Goal: Task Accomplishment & Management: Use online tool/utility

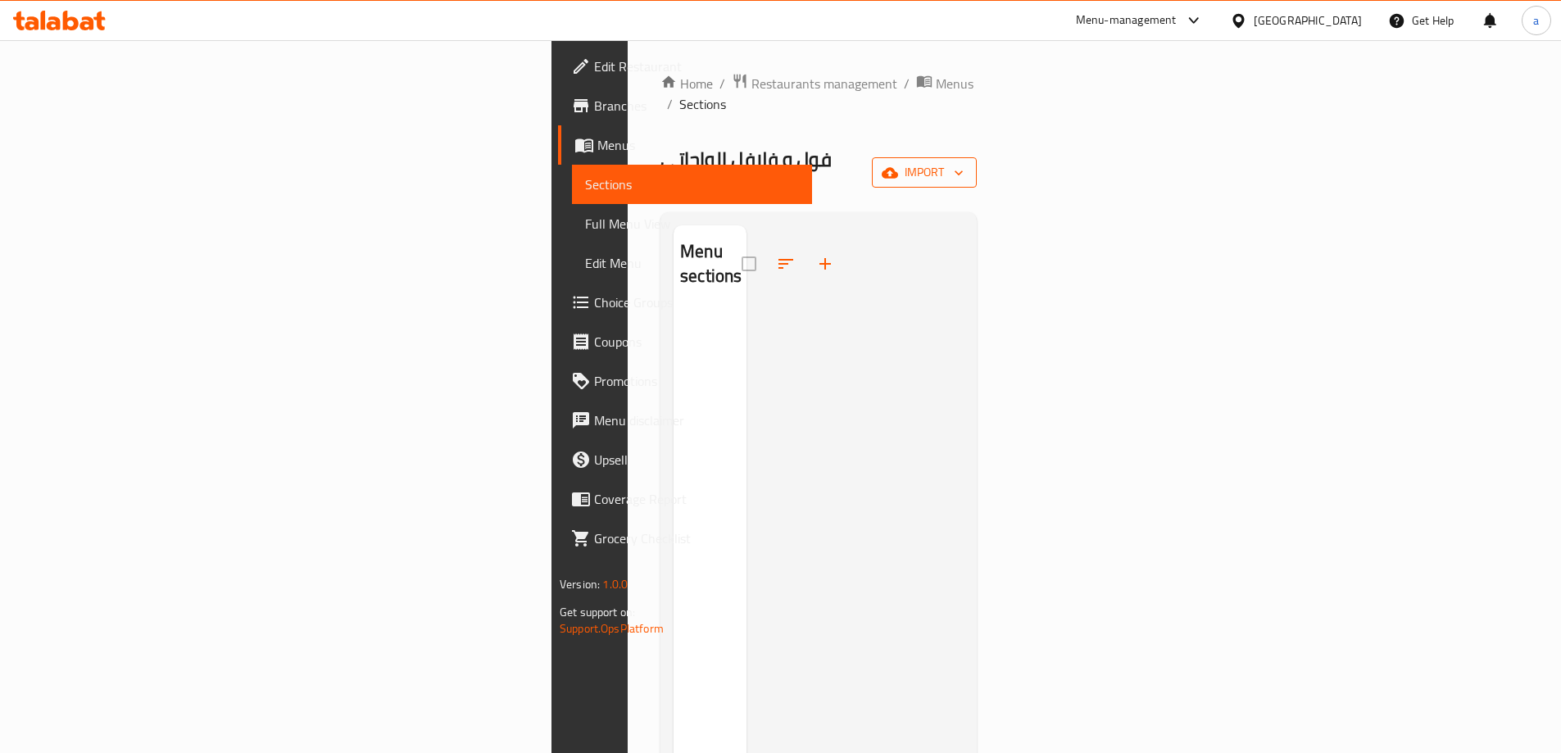
click at [963, 162] on span "import" at bounding box center [924, 172] width 79 height 20
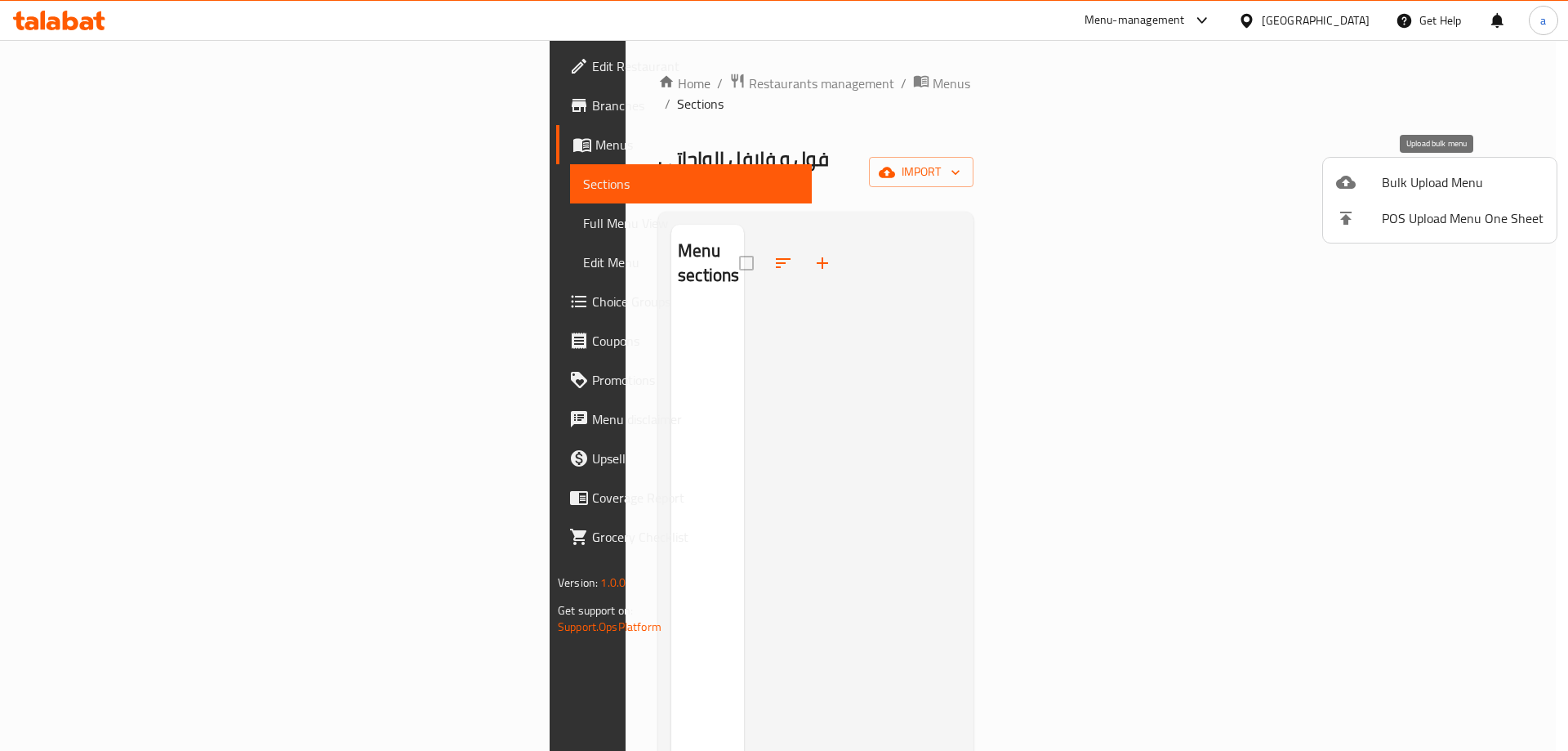
click at [1403, 188] on span "Bulk Upload Menu" at bounding box center [1462, 183] width 161 height 20
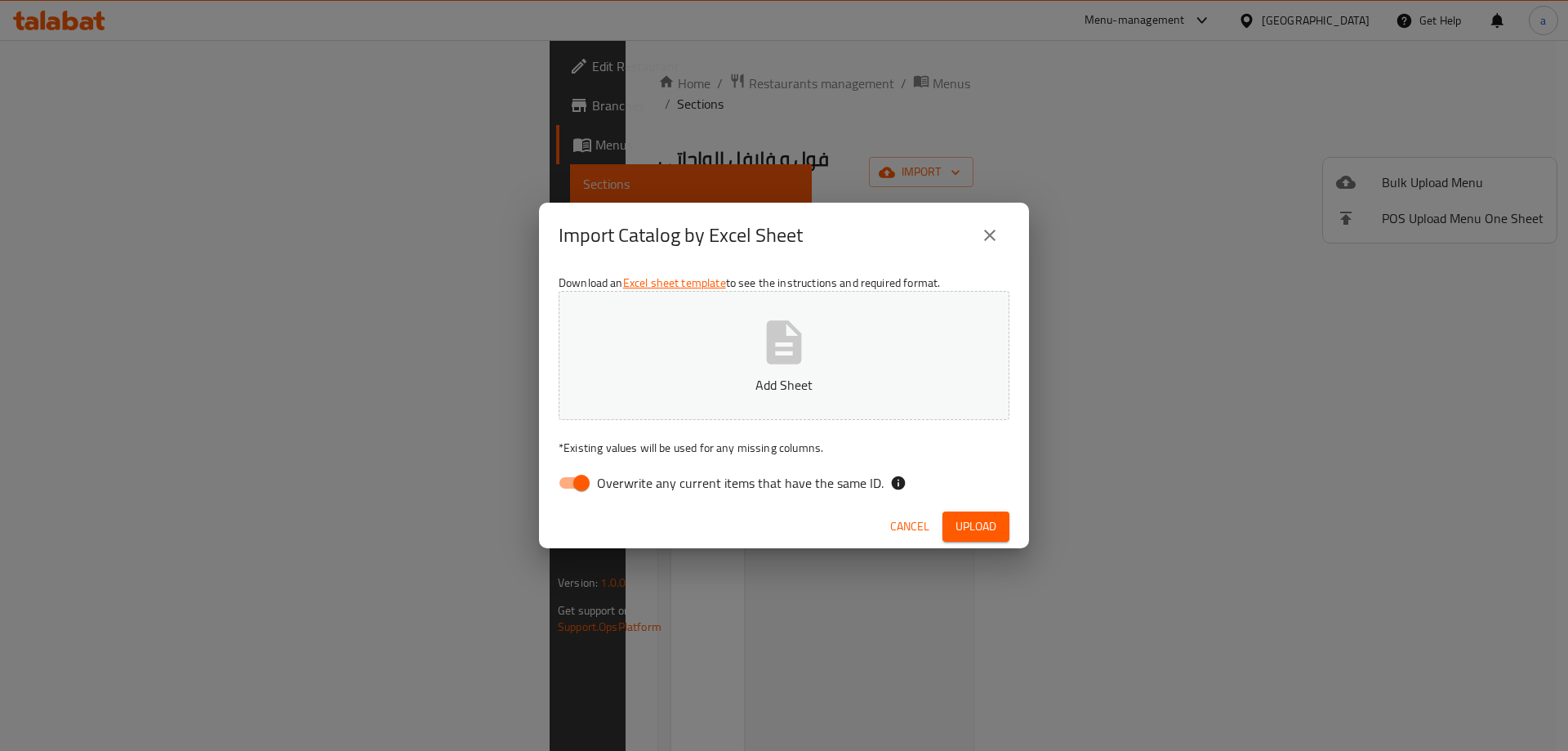
click at [578, 486] on input "Overwrite any current items that have the same ID." at bounding box center [581, 483] width 93 height 31
checkbox input "false"
click at [644, 400] on button "Add Sheet" at bounding box center [784, 355] width 451 height 129
click at [996, 522] on button "Upload" at bounding box center [975, 527] width 67 height 30
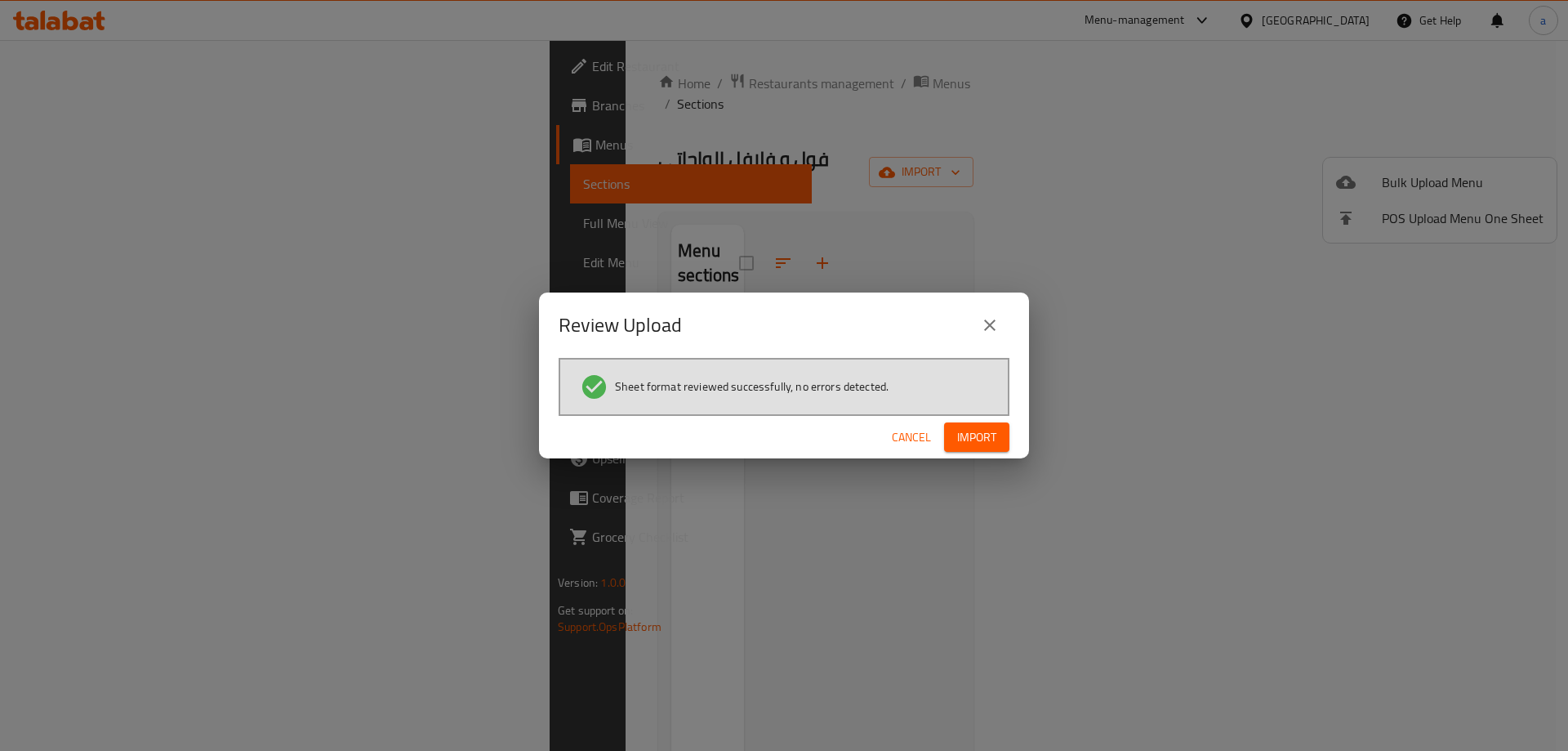
click at [959, 441] on span "Import" at bounding box center [976, 437] width 39 height 20
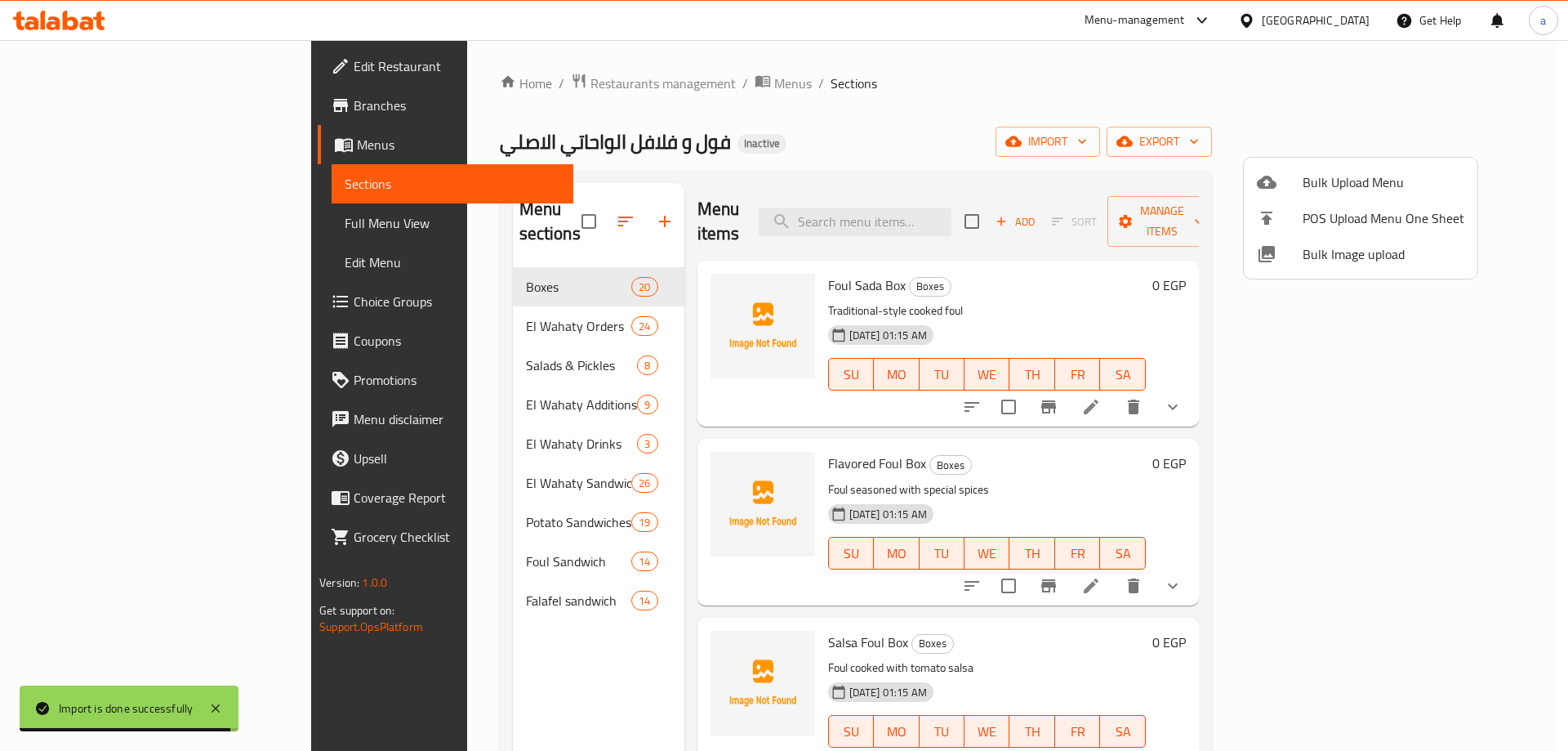
click at [128, 217] on div at bounding box center [784, 375] width 1568 height 751
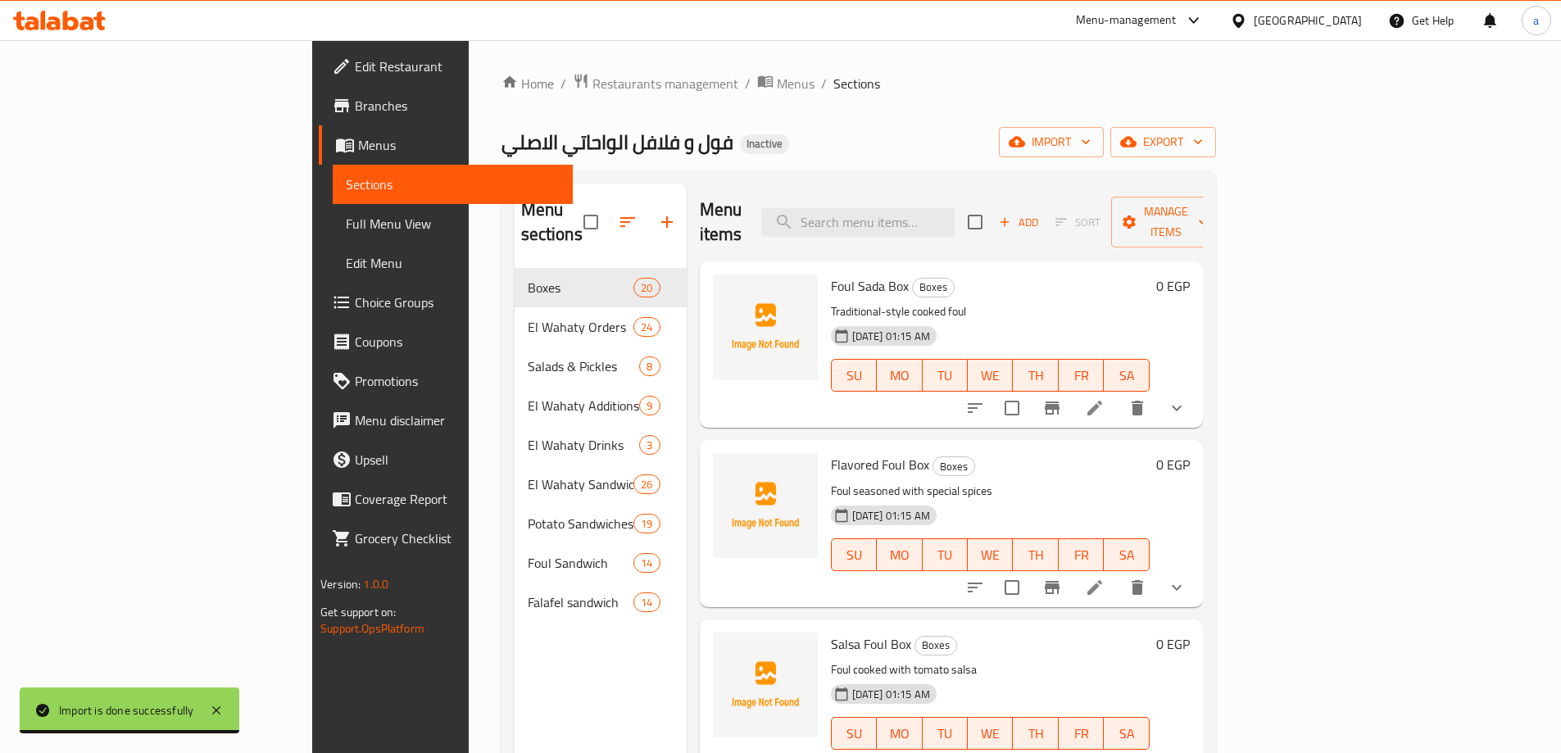
click at [346, 215] on span "Full Menu View" at bounding box center [453, 224] width 214 height 20
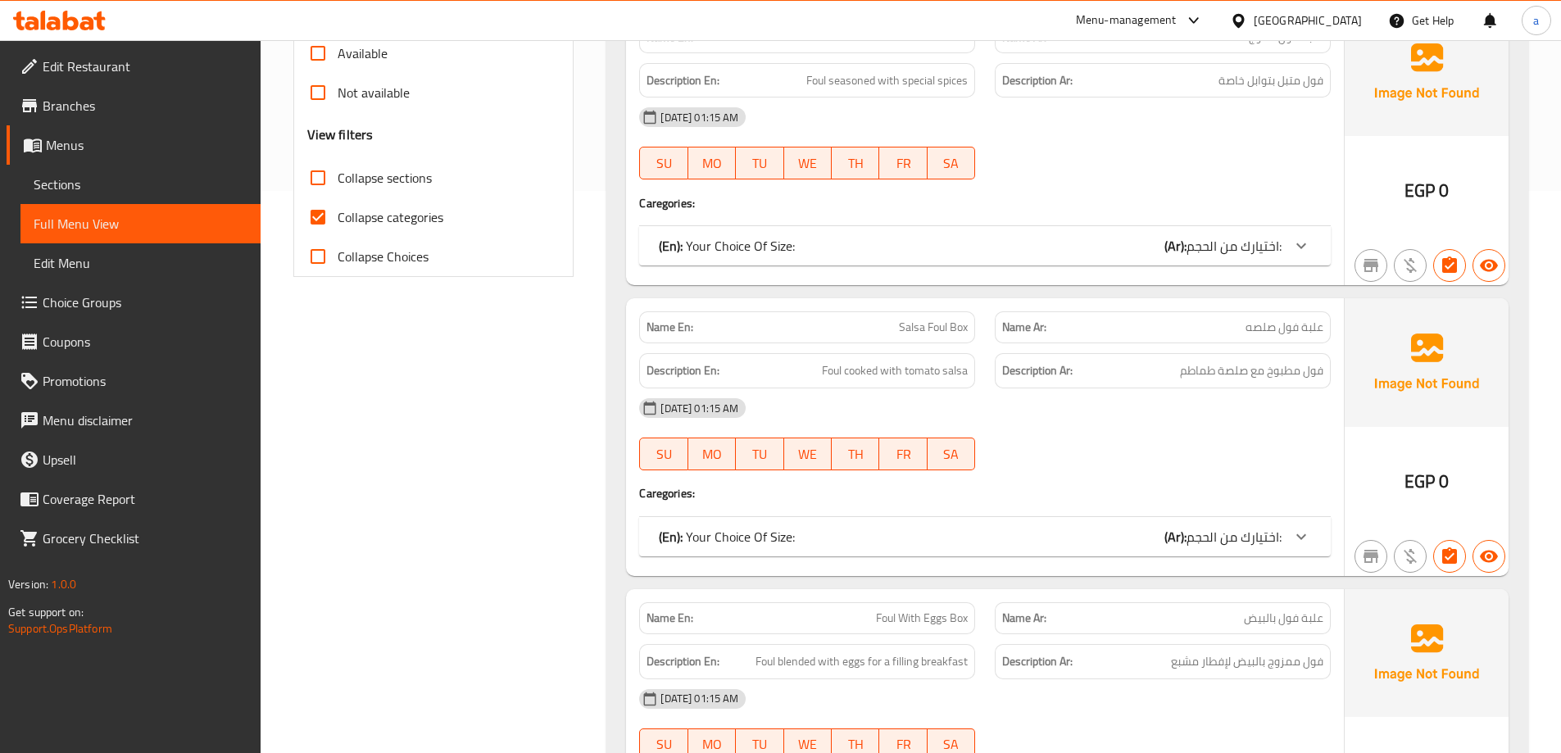
scroll to position [573, 0]
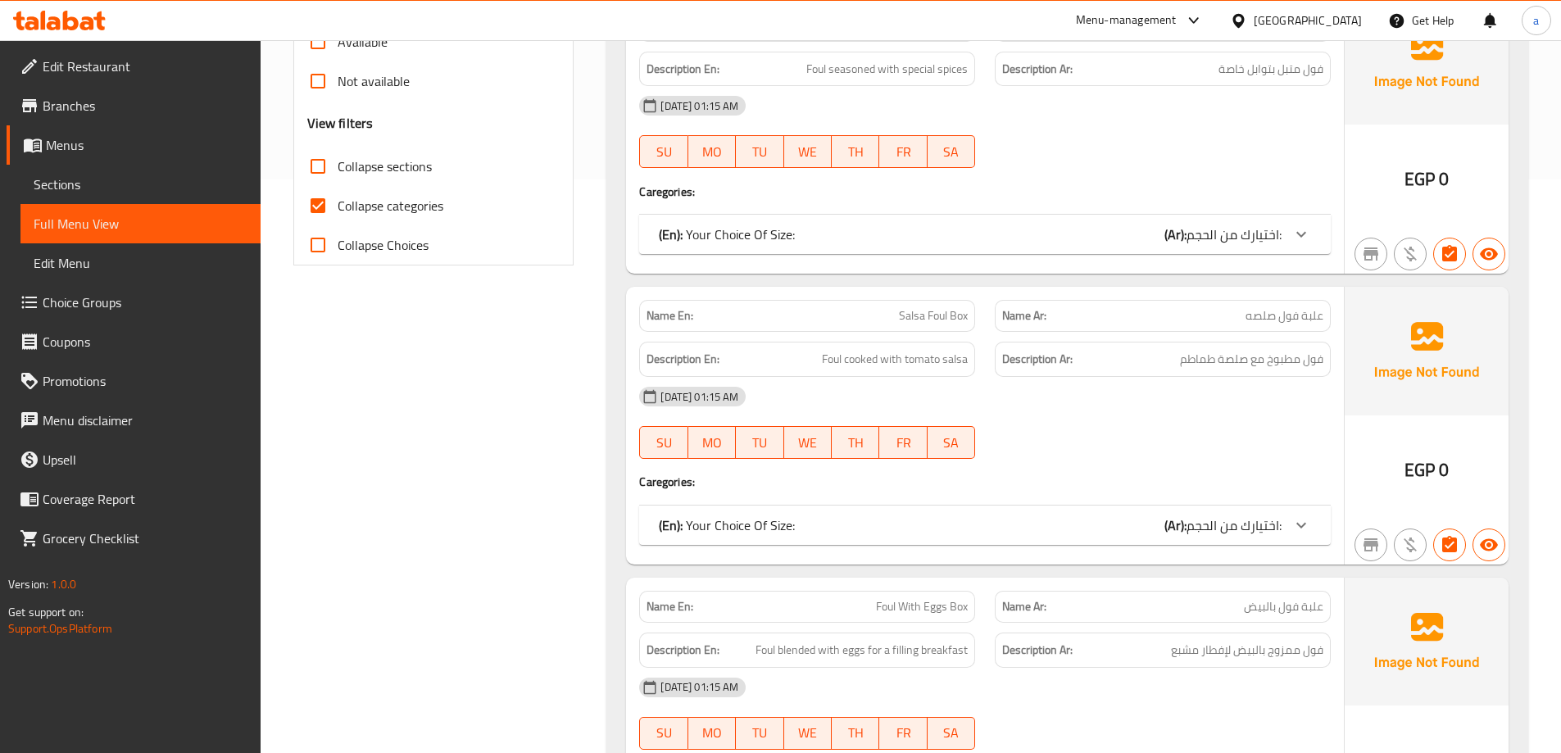
click at [323, 215] on input "Collapse categories" at bounding box center [317, 205] width 39 height 39
checkbox input "false"
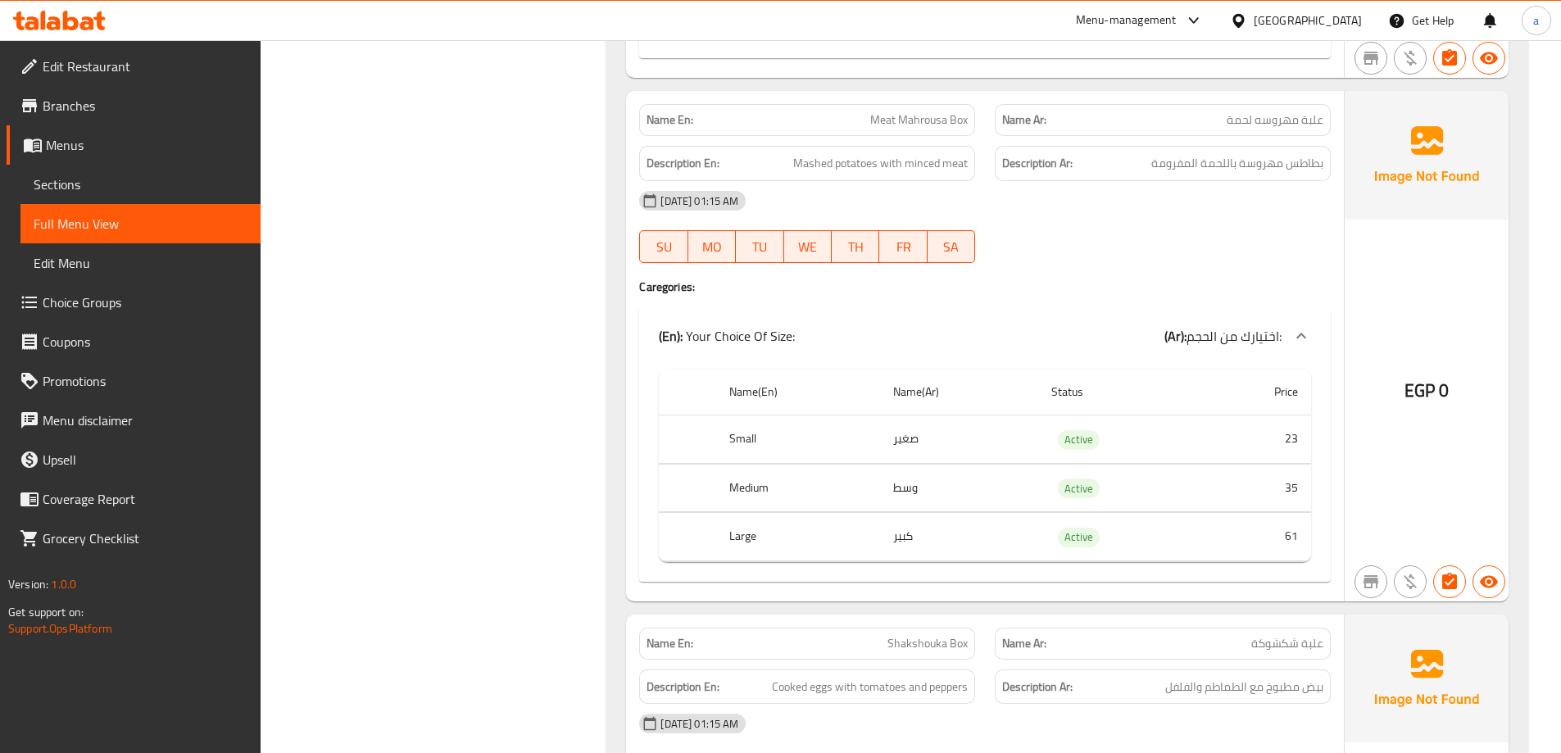
scroll to position [0, 0]
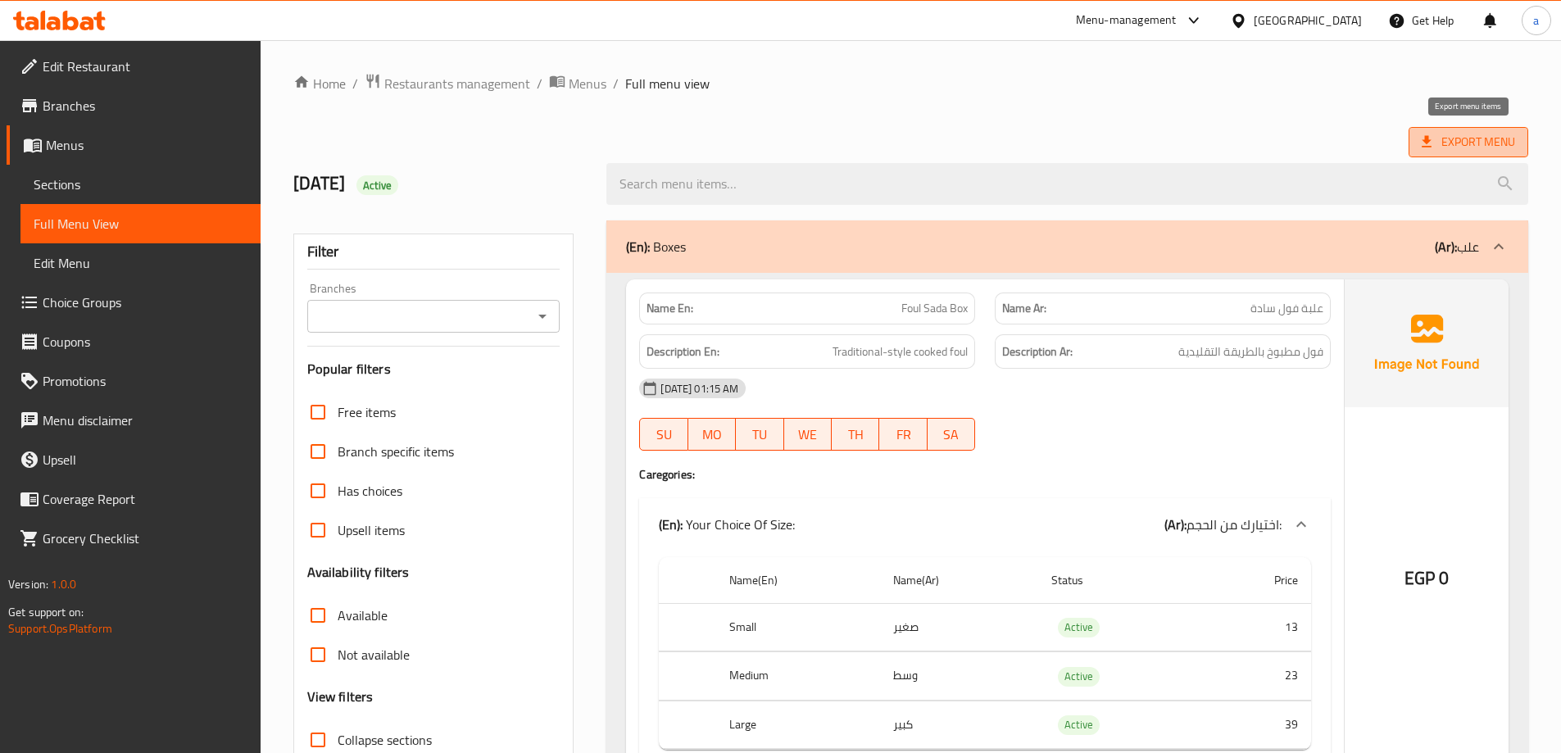
click at [1469, 134] on span "Export Menu" at bounding box center [1467, 142] width 93 height 20
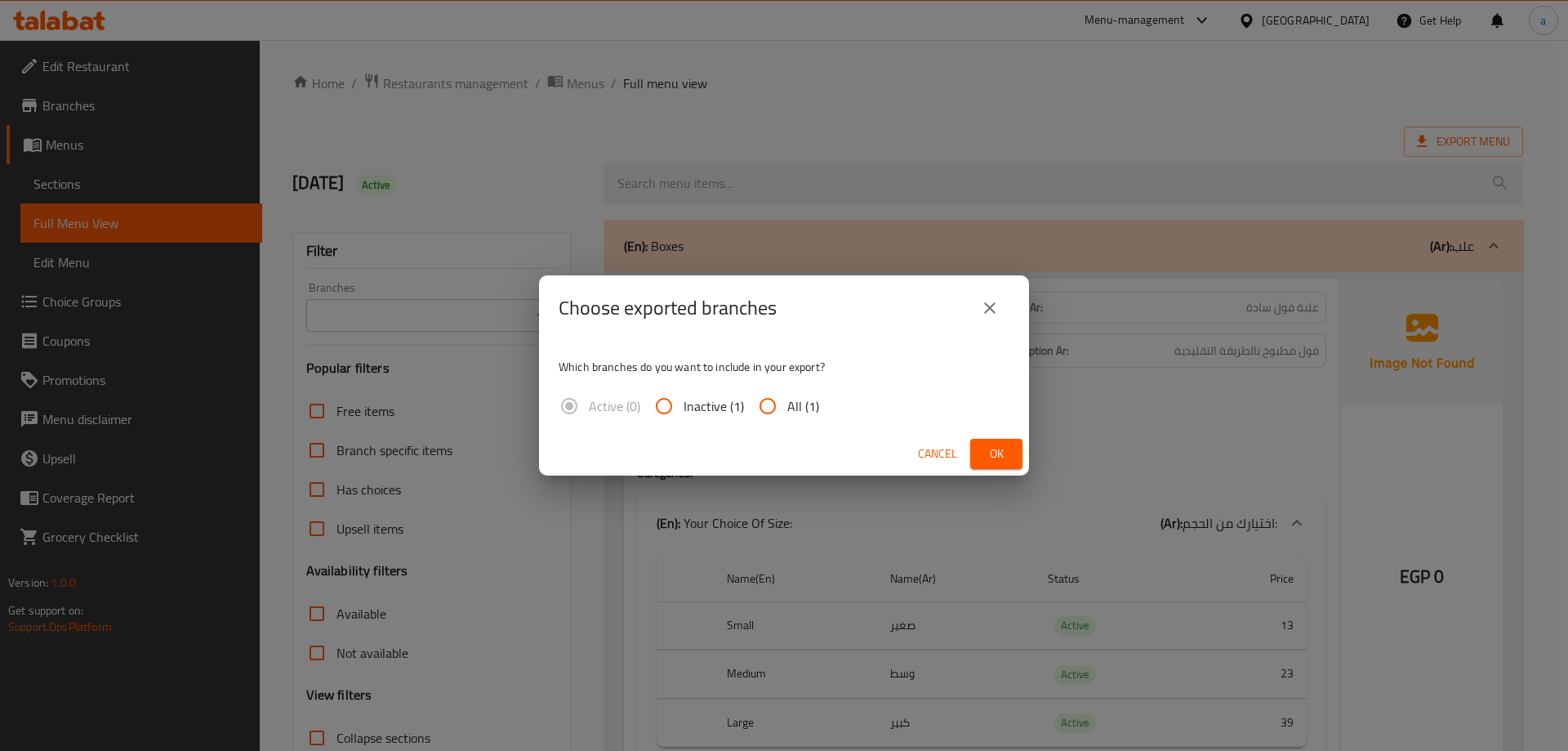
click at [769, 411] on input "All (1)" at bounding box center [767, 405] width 39 height 39
radio input "true"
click at [980, 459] on button "Ok" at bounding box center [996, 454] width 52 height 30
